Goal: Entertainment & Leisure: Consume media (video, audio)

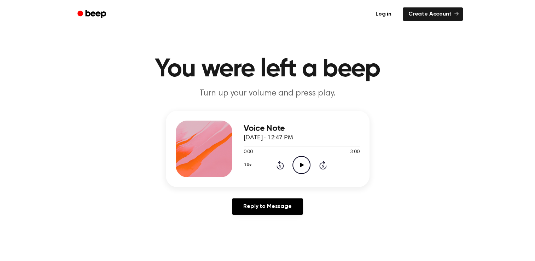
click at [300, 161] on icon "Play Audio" at bounding box center [302, 165] width 18 height 18
click at [282, 145] on div at bounding box center [302, 146] width 116 height 6
click at [298, 164] on icon "Pause Audio" at bounding box center [302, 165] width 18 height 18
click at [297, 164] on icon "Play Audio" at bounding box center [302, 165] width 18 height 18
click at [299, 167] on icon "Pause Audio" at bounding box center [302, 165] width 18 height 18
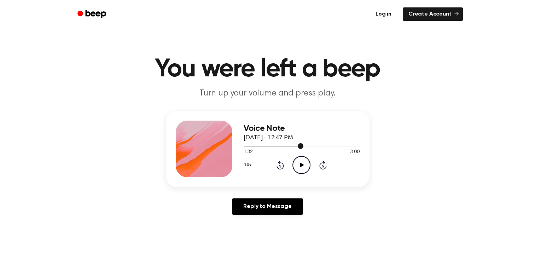
click at [293, 146] on div at bounding box center [274, 146] width 60 height 1
click at [300, 169] on icon "Play Audio" at bounding box center [302, 165] width 18 height 18
click at [300, 169] on icon "Pause Audio" at bounding box center [302, 165] width 18 height 18
click at [310, 163] on circle at bounding box center [301, 164] width 17 height 17
click at [306, 166] on icon "Pause Audio" at bounding box center [302, 165] width 18 height 18
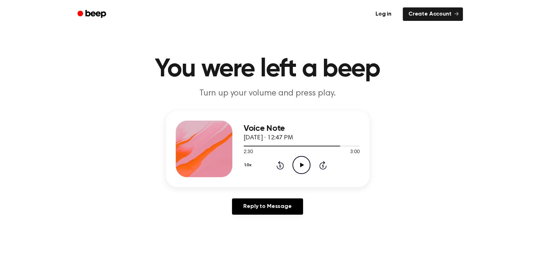
click at [296, 161] on icon "Play Audio" at bounding box center [302, 165] width 18 height 18
click at [297, 161] on icon "Play Audio" at bounding box center [302, 165] width 18 height 18
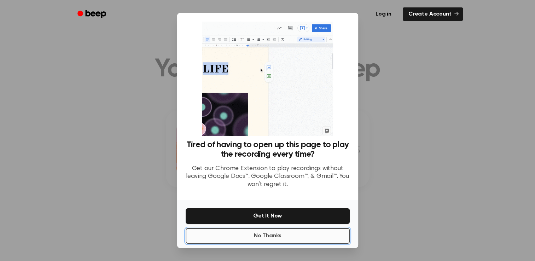
click at [265, 233] on button "No Thanks" at bounding box center [268, 236] width 164 height 16
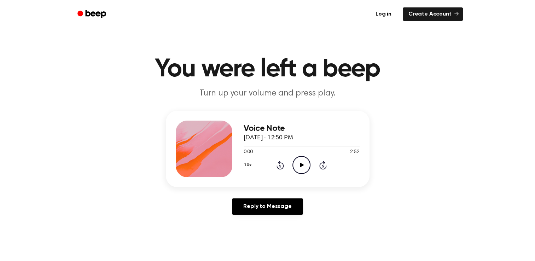
click at [305, 163] on icon "Play Audio" at bounding box center [302, 165] width 18 height 18
click at [305, 163] on icon "Pause Audio" at bounding box center [302, 165] width 18 height 18
